Goal: Information Seeking & Learning: Find specific page/section

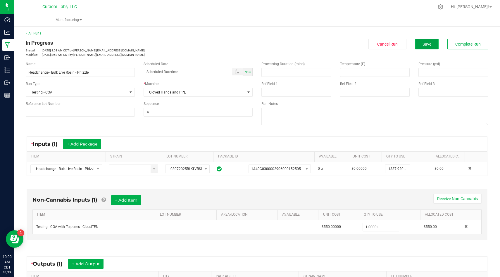
click at [427, 43] on span "Save" at bounding box center [427, 44] width 9 height 5
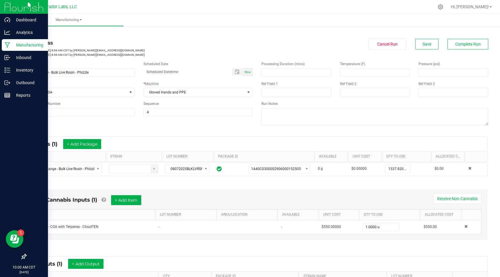
click at [5, 8] on img at bounding box center [23, 7] width 39 height 14
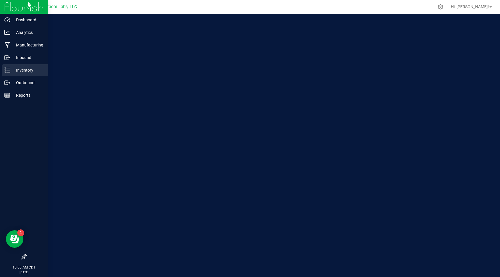
click at [33, 72] on p "Inventory" at bounding box center [27, 70] width 35 height 7
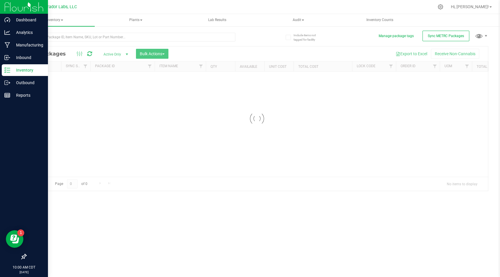
click at [392, 65] on div at bounding box center [257, 119] width 462 height 145
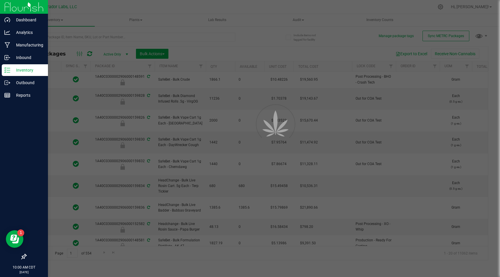
type input "[DATE]"
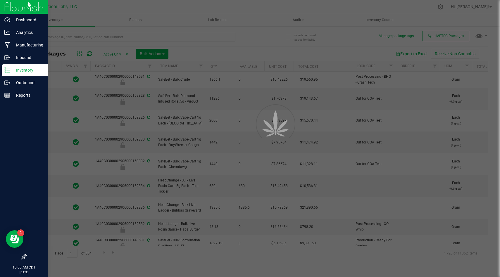
type input "[DATE]"
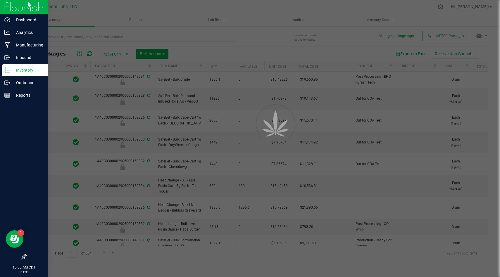
type input "[DATE]"
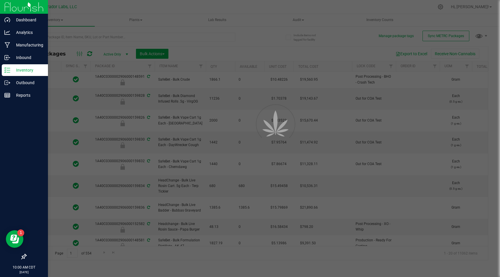
type input "[DATE]"
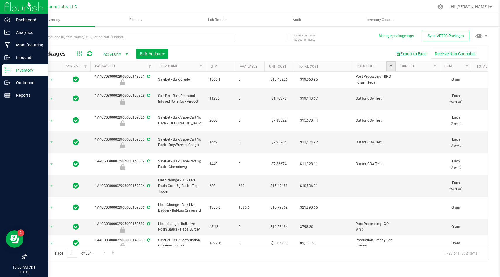
click at [391, 66] on span "Filter" at bounding box center [391, 66] width 5 height 5
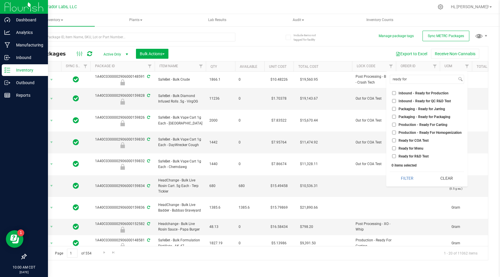
type input "ready for"
click at [394, 139] on input "Ready for COA Test" at bounding box center [394, 141] width 4 height 4
checkbox input "true"
click at [396, 156] on input "Ready for R&D Test" at bounding box center [394, 156] width 4 height 4
checkbox input "true"
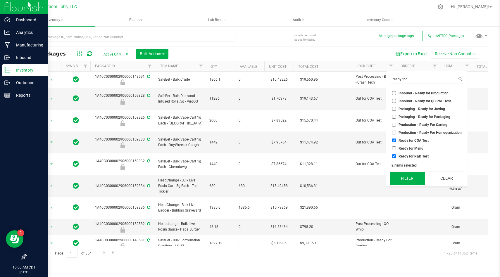
click at [405, 178] on button "Filter" at bounding box center [407, 178] width 35 height 13
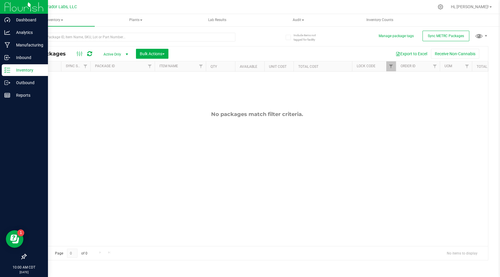
click at [335, 183] on div "No packages match filter criteria." at bounding box center [257, 179] width 462 height 214
click at [12, 5] on img at bounding box center [23, 7] width 39 height 14
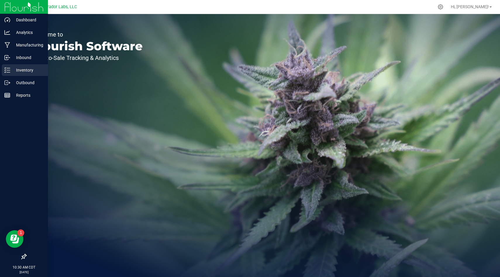
click at [14, 76] on link "Inventory" at bounding box center [24, 70] width 48 height 13
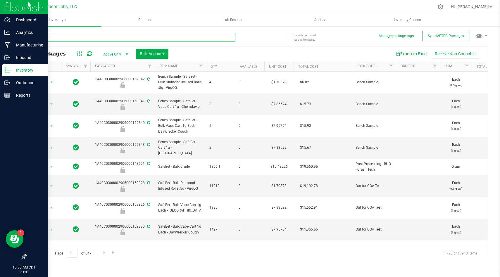
click at [147, 39] on input "text" at bounding box center [131, 37] width 210 height 9
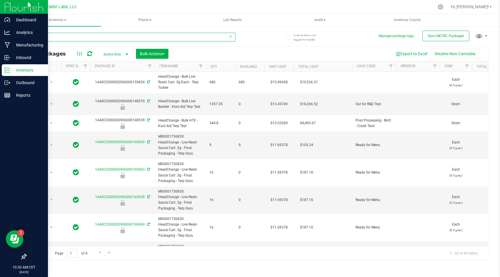
type input "terp"
